Goal: Transaction & Acquisition: Purchase product/service

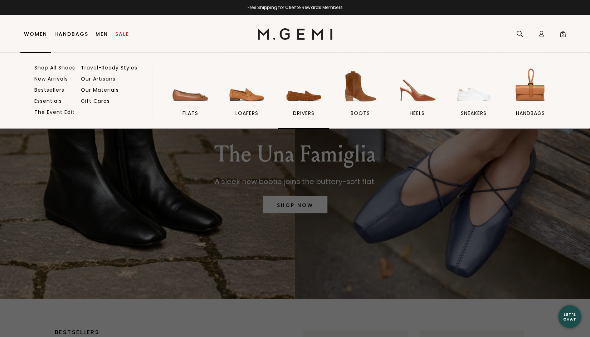
click at [304, 97] on img at bounding box center [304, 86] width 40 height 40
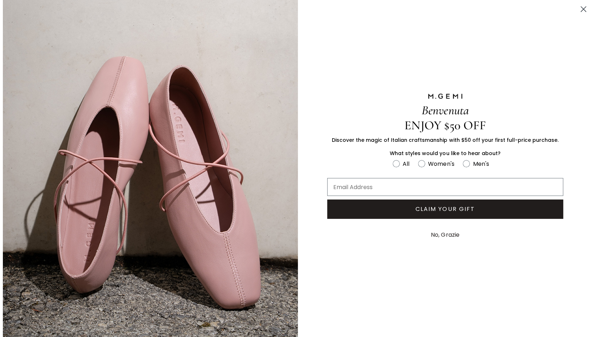
scroll to position [488, 0]
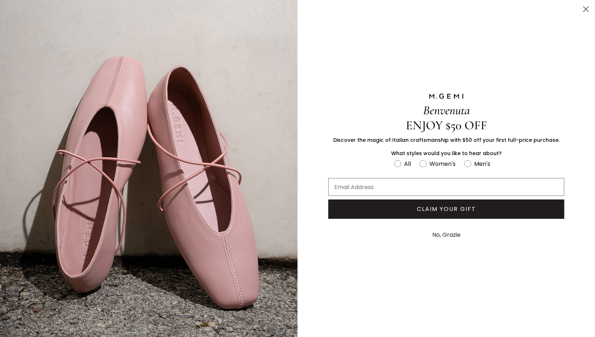
click at [587, 10] on circle "Close dialog" at bounding box center [586, 9] width 12 height 12
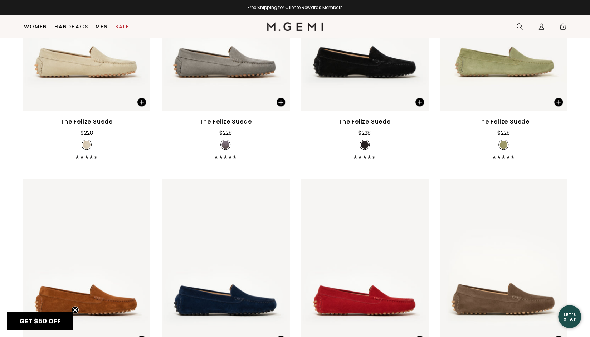
scroll to position [0, 0]
click at [122, 27] on link "Sale" at bounding box center [122, 27] width 14 height 6
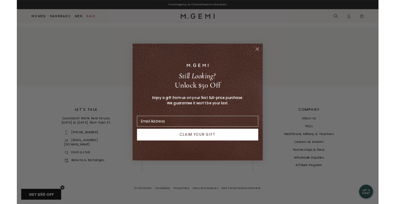
scroll to position [2317, 0]
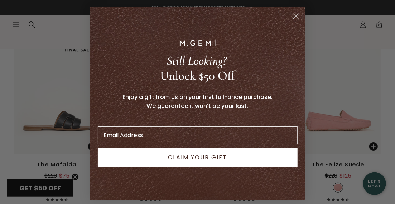
click at [293, 15] on icon "Close dialog" at bounding box center [295, 16] width 5 height 5
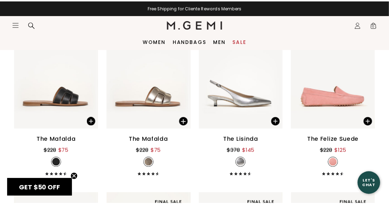
scroll to position [2294, 0]
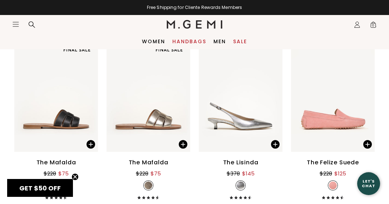
click at [187, 42] on link "Handbags" at bounding box center [189, 42] width 34 height 6
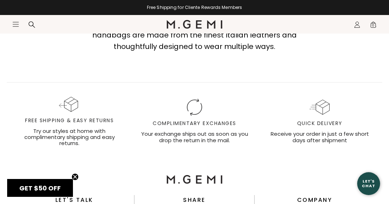
scroll to position [2132, 0]
